Goal: Task Accomplishment & Management: Use online tool/utility

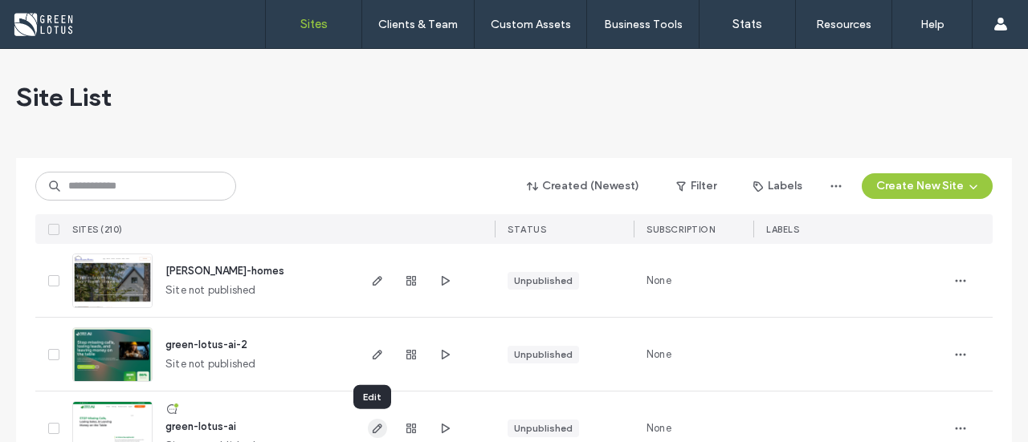
click at [372, 425] on use "button" at bounding box center [377, 429] width 10 height 10
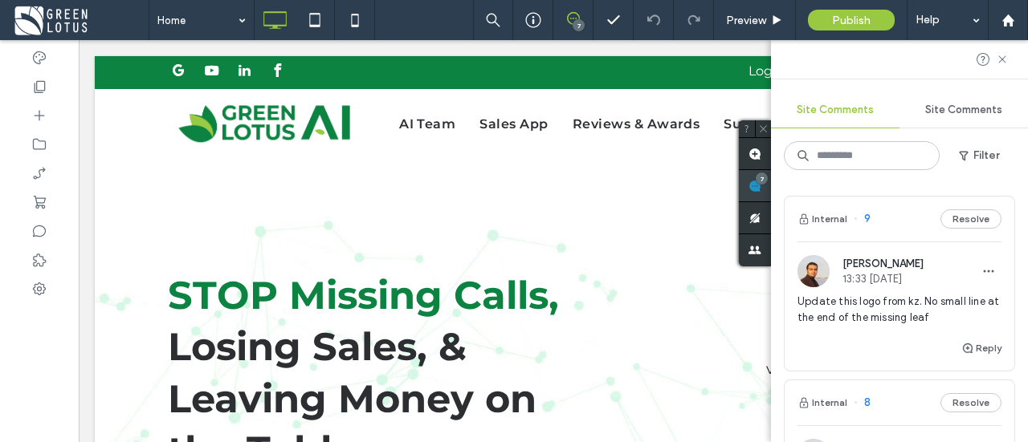
click at [1027, 196] on div "Site Comments Site Comments Filter Internal 9 Resolve BG Bassem Ghali 13:33 Aug…" at bounding box center [899, 241] width 257 height 402
click at [1007, 60] on icon at bounding box center [1001, 59] width 13 height 13
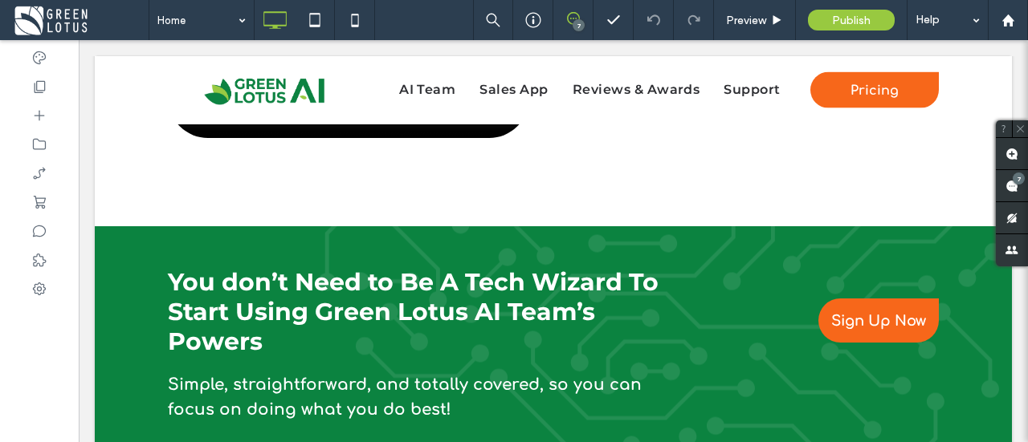
scroll to position [6122, 0]
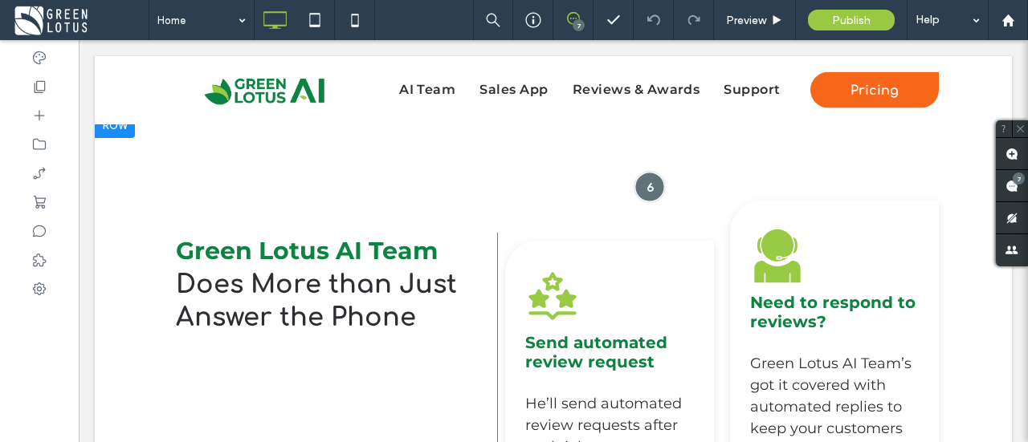
click at [643, 182] on div at bounding box center [649, 187] width 30 height 30
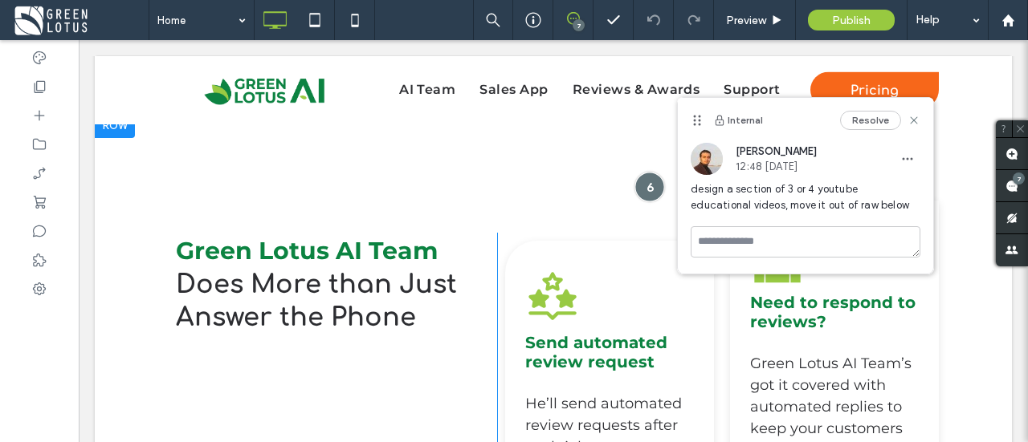
click at [643, 182] on div at bounding box center [649, 187] width 30 height 30
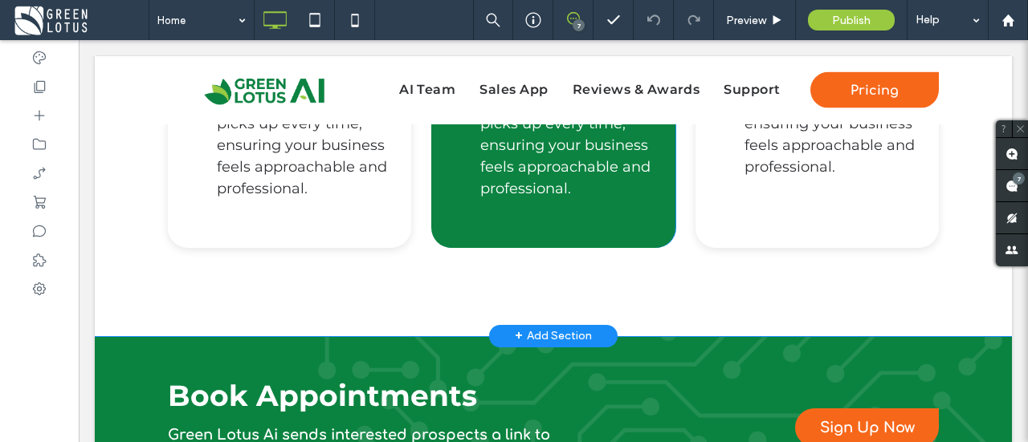
scroll to position [4397, 0]
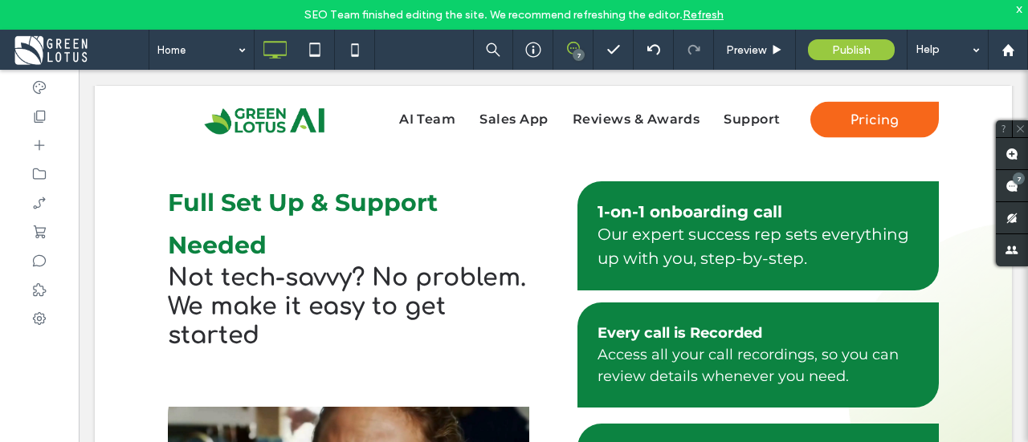
scroll to position [5648, 0]
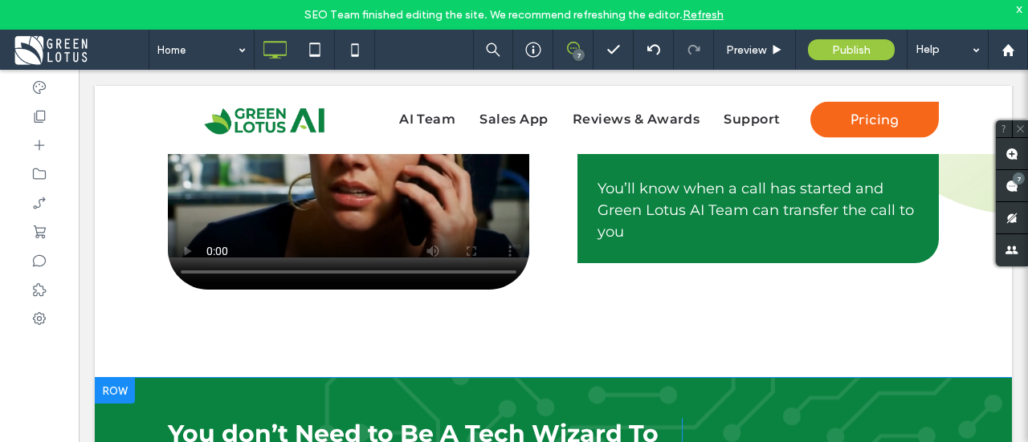
drag, startPoint x: 998, startPoint y: 404, endPoint x: 985, endPoint y: 405, distance: 12.9
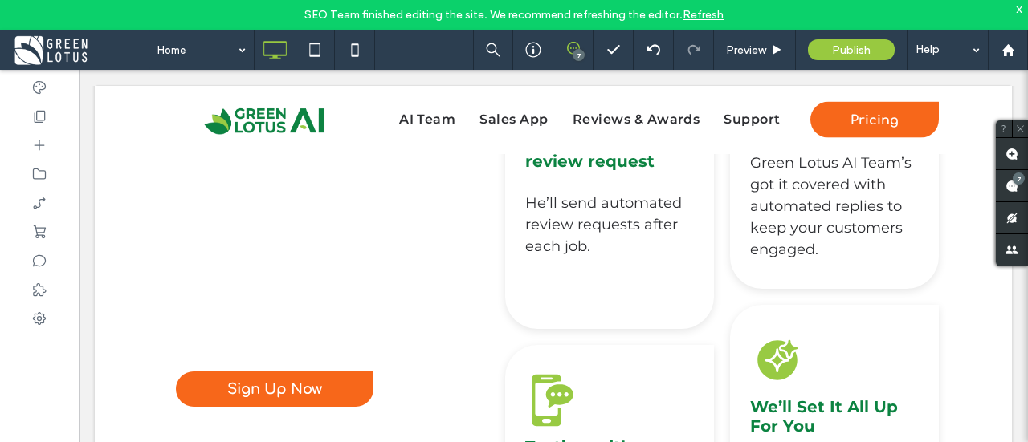
scroll to position [6000, 0]
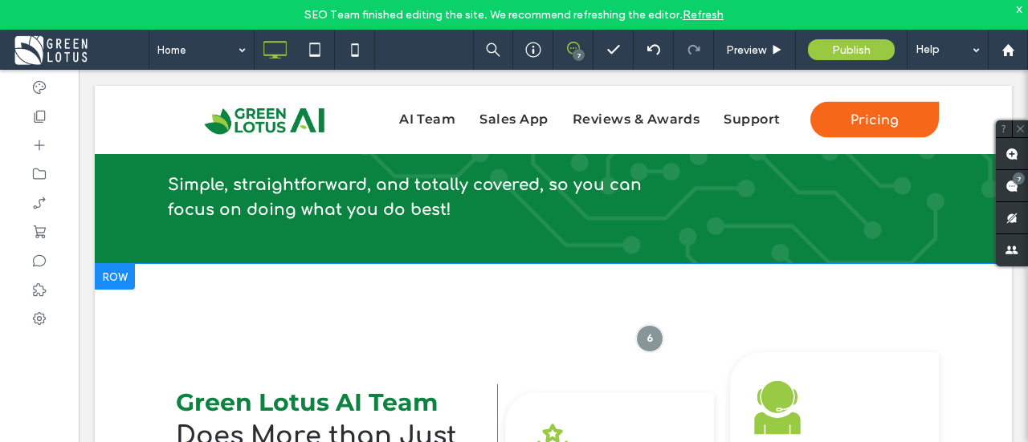
drag, startPoint x: 994, startPoint y: 381, endPoint x: 950, endPoint y: 372, distance: 45.2
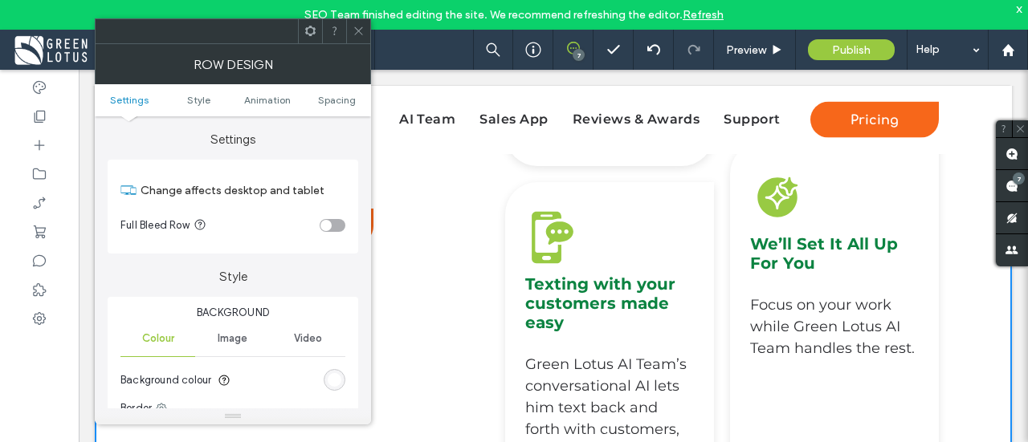
scroll to position [6825, 0]
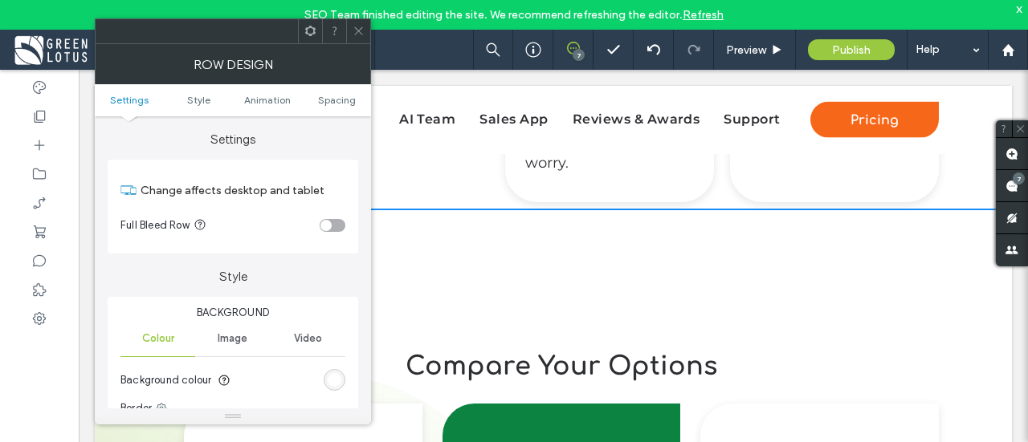
drag, startPoint x: 1018, startPoint y: 304, endPoint x: 1027, endPoint y: 327, distance: 24.1
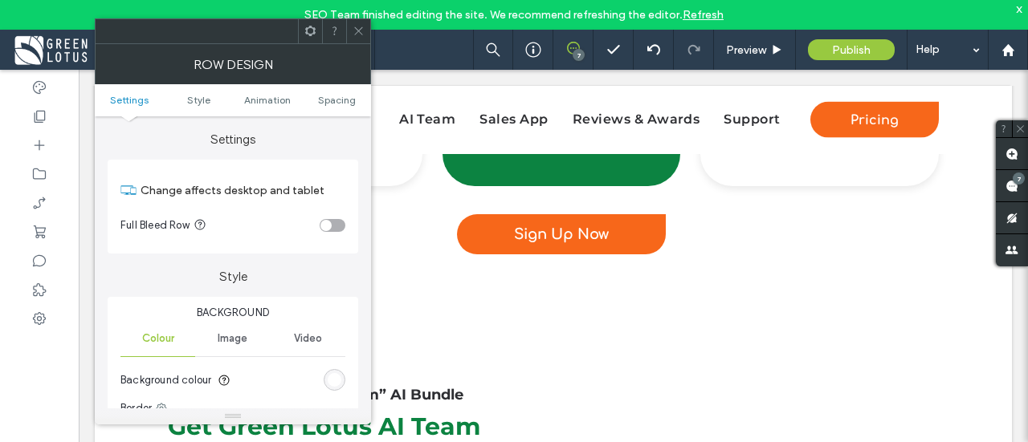
scroll to position [7435, 0]
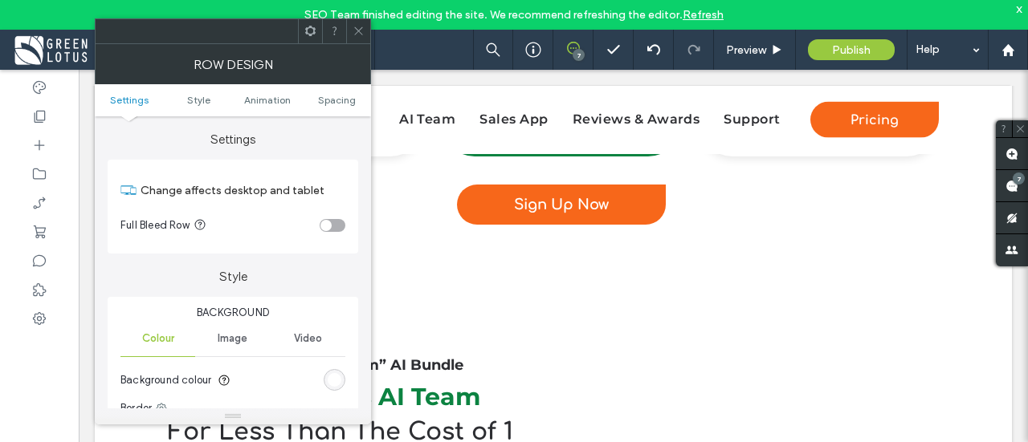
click at [353, 26] on icon at bounding box center [358, 31] width 12 height 12
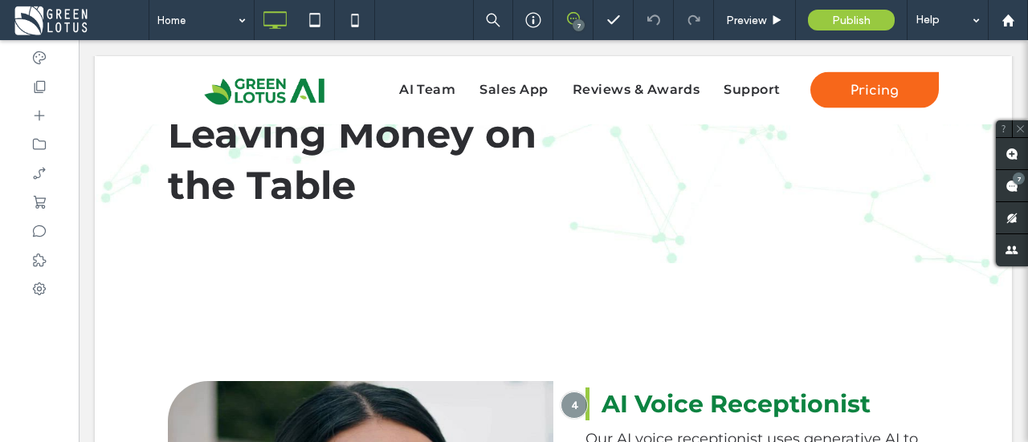
scroll to position [574, 0]
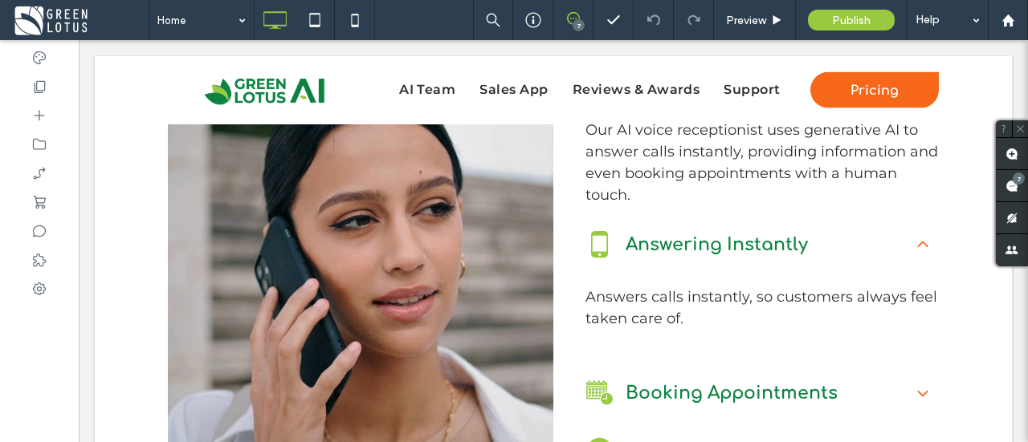
drag, startPoint x: 982, startPoint y: 360, endPoint x: 915, endPoint y: 354, distance: 66.9
click at [967, 365] on div "Click To Paste AI Voice Receptionist Our AI voice receptionist uses generative …" at bounding box center [553, 276] width 917 height 568
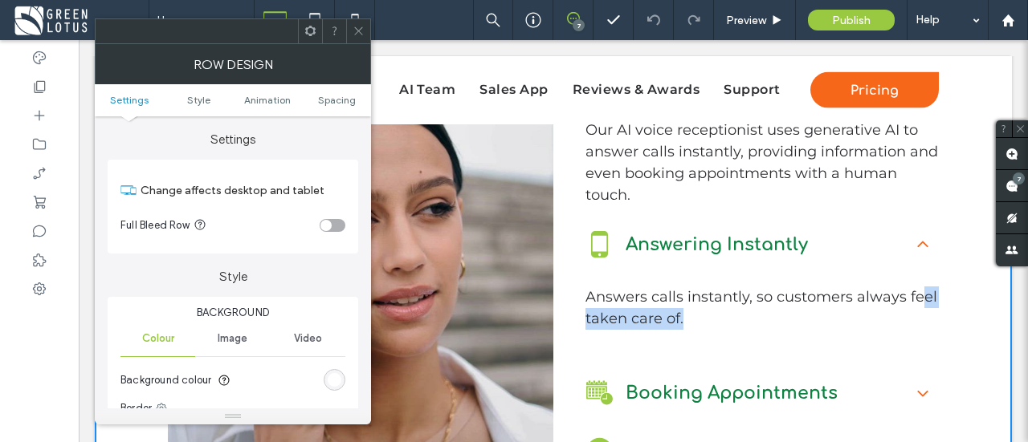
drag, startPoint x: 907, startPoint y: 309, endPoint x: 914, endPoint y: 291, distance: 19.1
click at [912, 294] on p "Answers calls instantly, so customers always feel taken care of." at bounding box center [761, 308] width 353 height 43
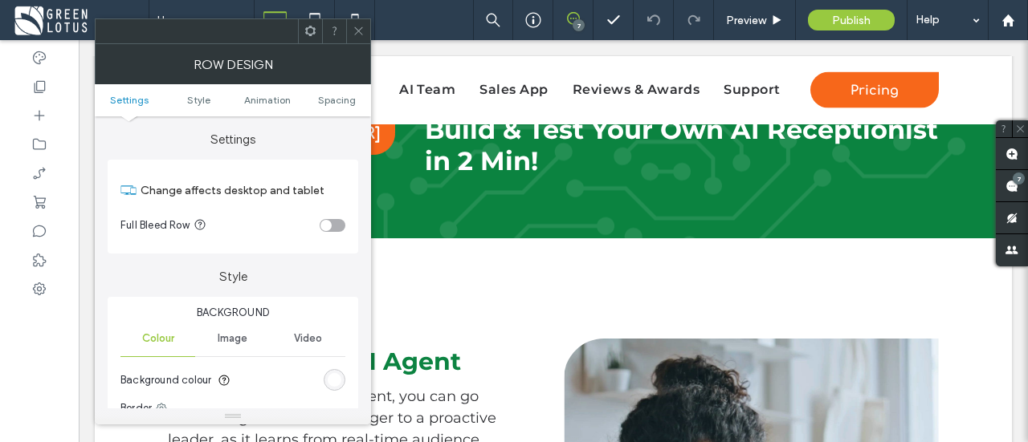
scroll to position [1278, 0]
